Goal: Task Accomplishment & Management: Manage account settings

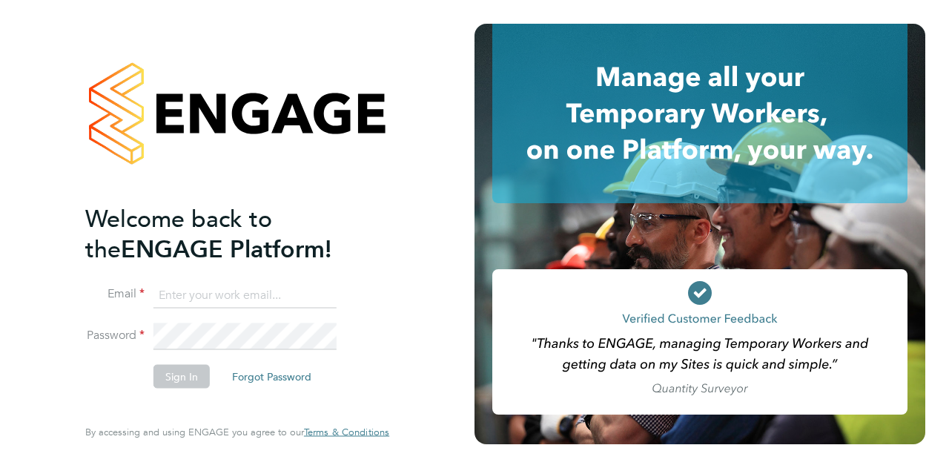
type input "[PERSON_NAME][EMAIL_ADDRESS][PERSON_NAME][PERSON_NAME][DOMAIN_NAME]"
click at [179, 377] on button "Sign In" at bounding box center [181, 376] width 56 height 24
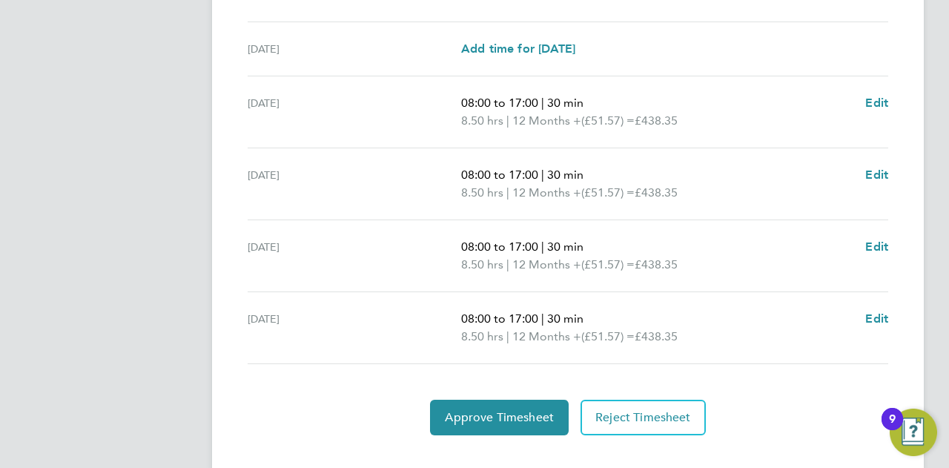
scroll to position [583, 0]
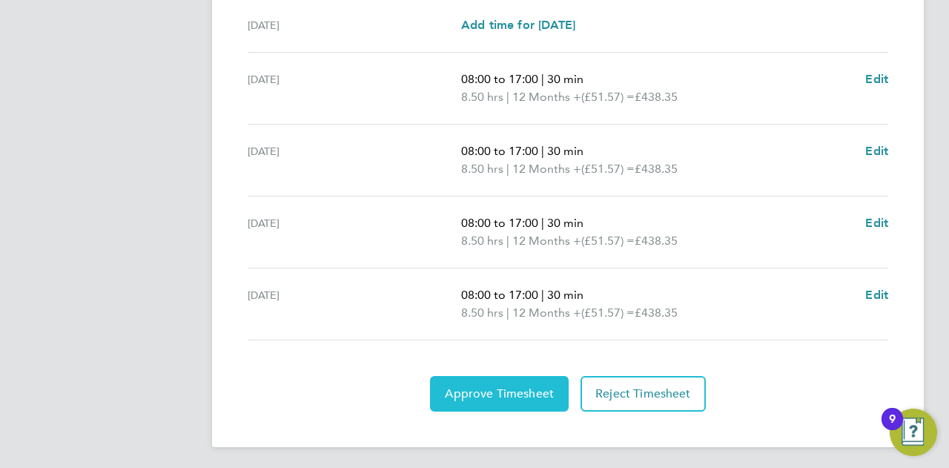
click at [500, 388] on span "Approve Timesheet" at bounding box center [499, 393] width 109 height 15
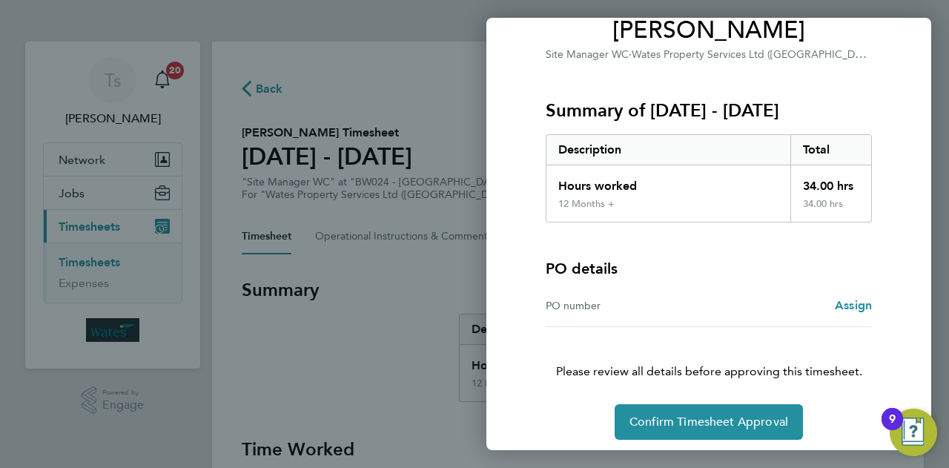
scroll to position [139, 0]
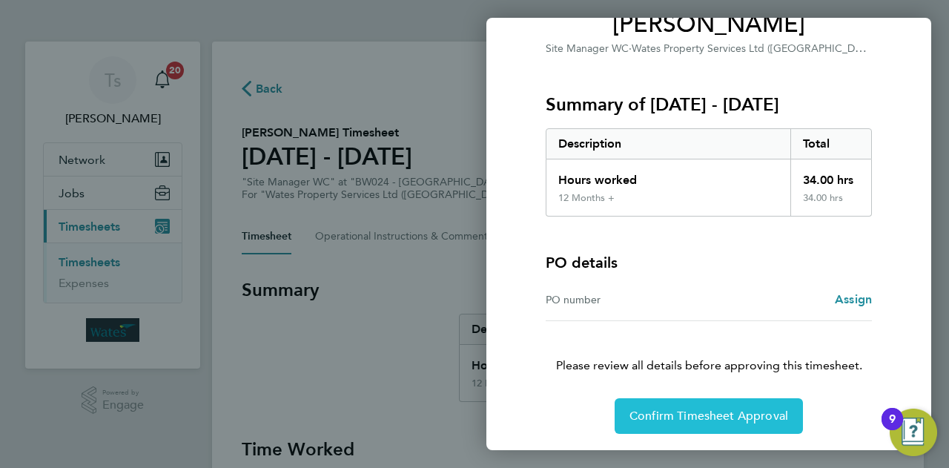
click at [688, 414] on span "Confirm Timesheet Approval" at bounding box center [708, 416] width 159 height 15
